Goal: Information Seeking & Learning: Learn about a topic

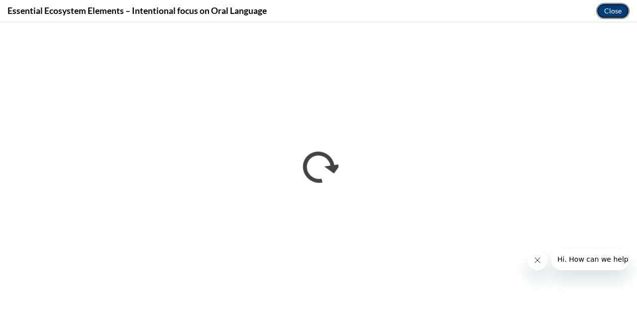
click at [609, 7] on button "Close" at bounding box center [612, 11] width 33 height 16
